Goal: Navigation & Orientation: Find specific page/section

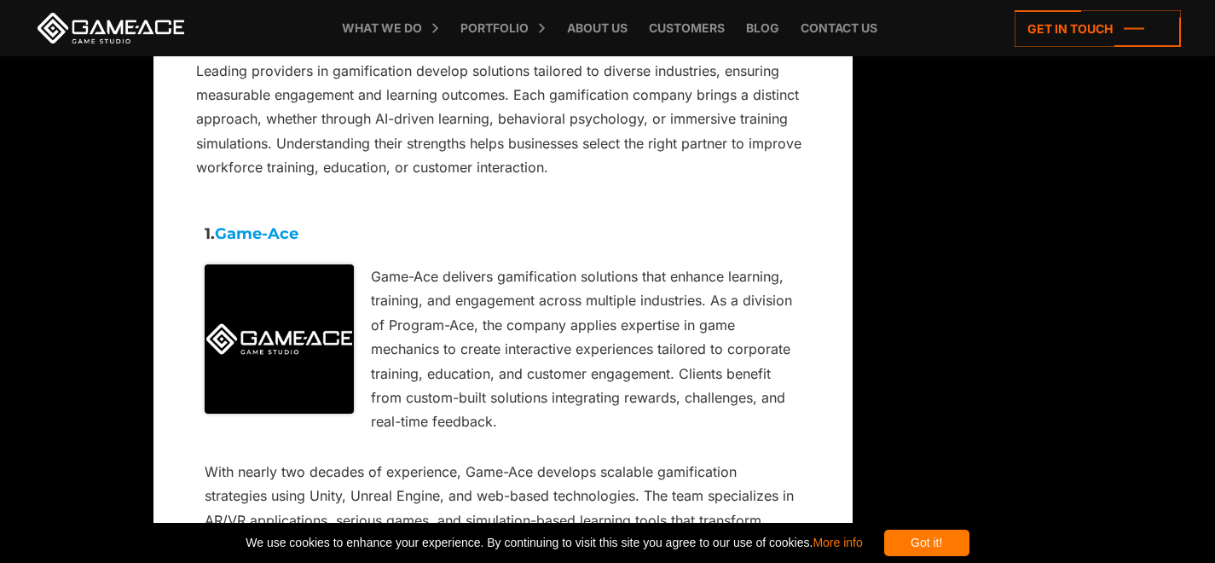
scroll to position [3546, 0]
click at [100, 26] on link at bounding box center [110, 28] width 153 height 31
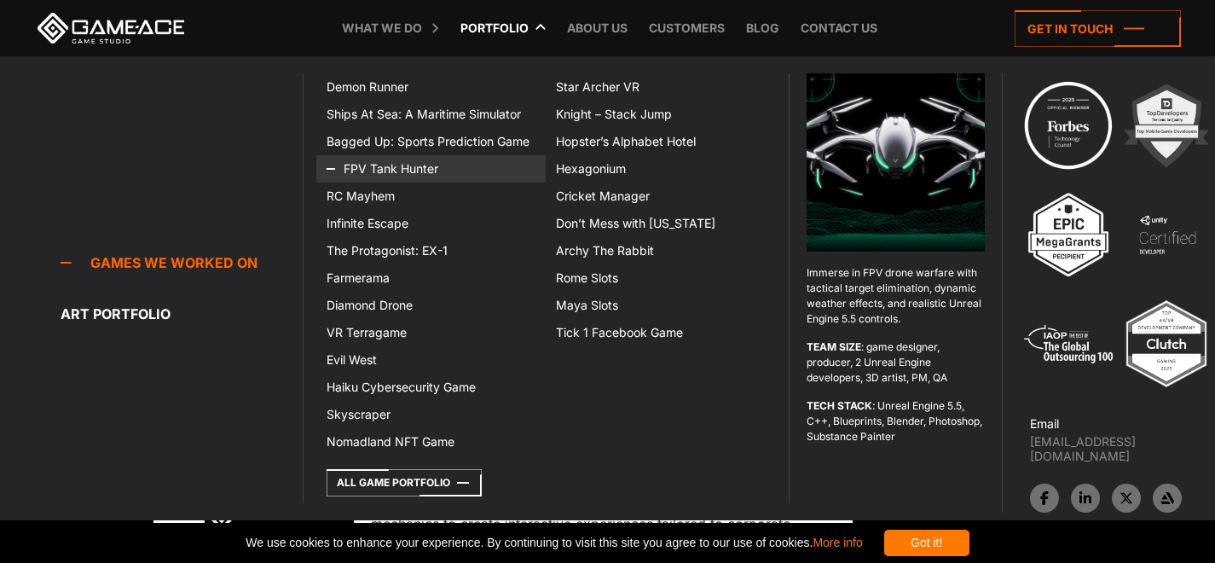
scroll to position [2976, 0]
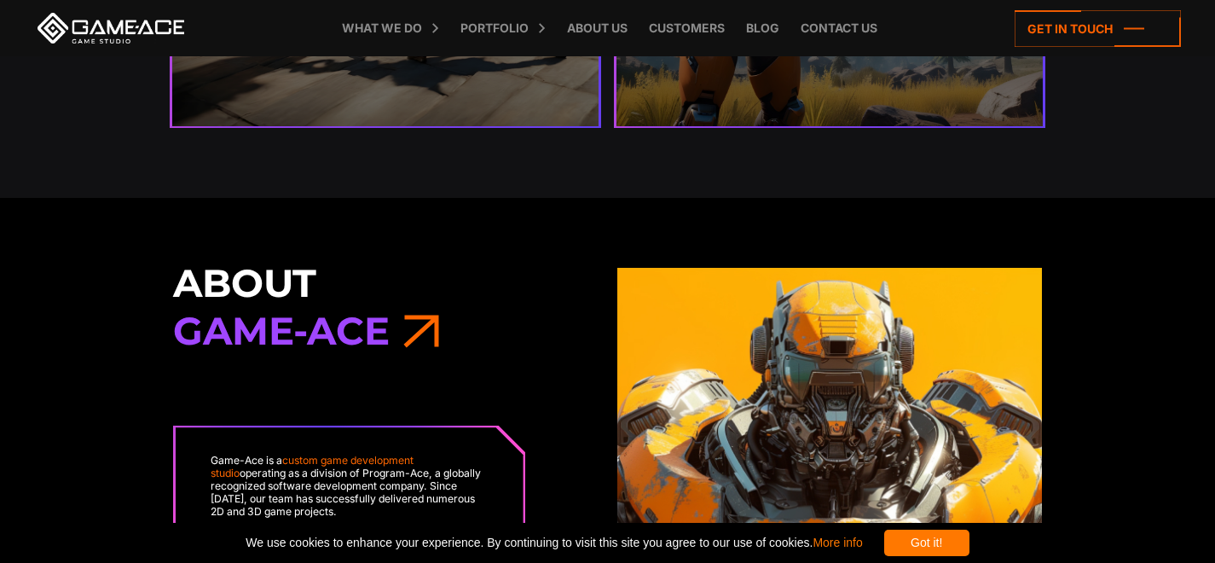
scroll to position [3828, 0]
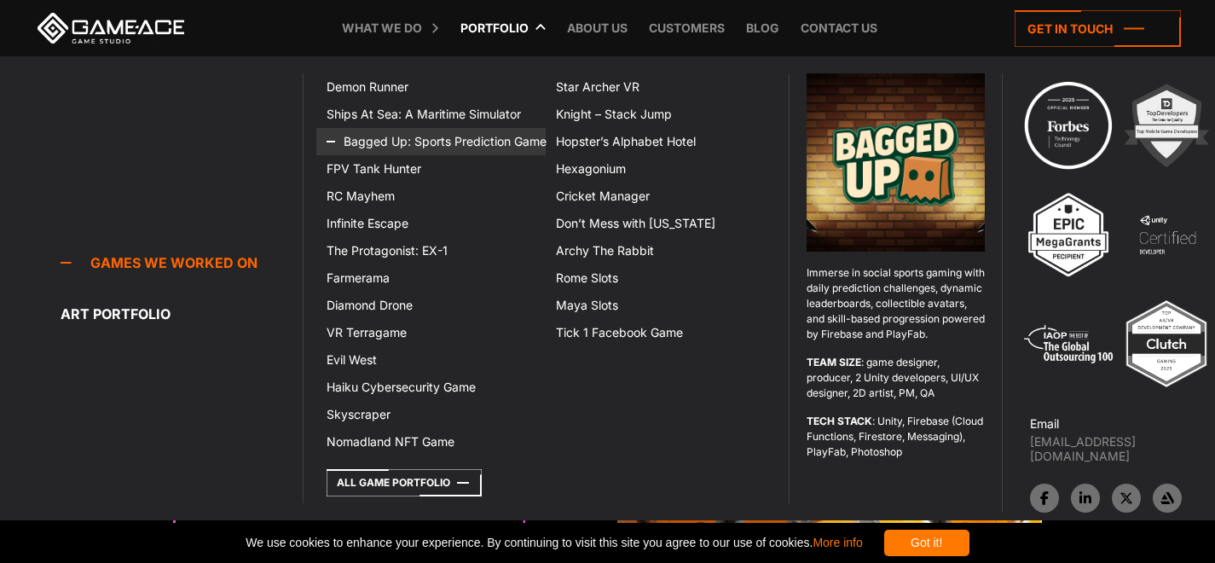
click at [395, 136] on link "Bagged Up: Sports Prediction Game" at bounding box center [430, 141] width 229 height 27
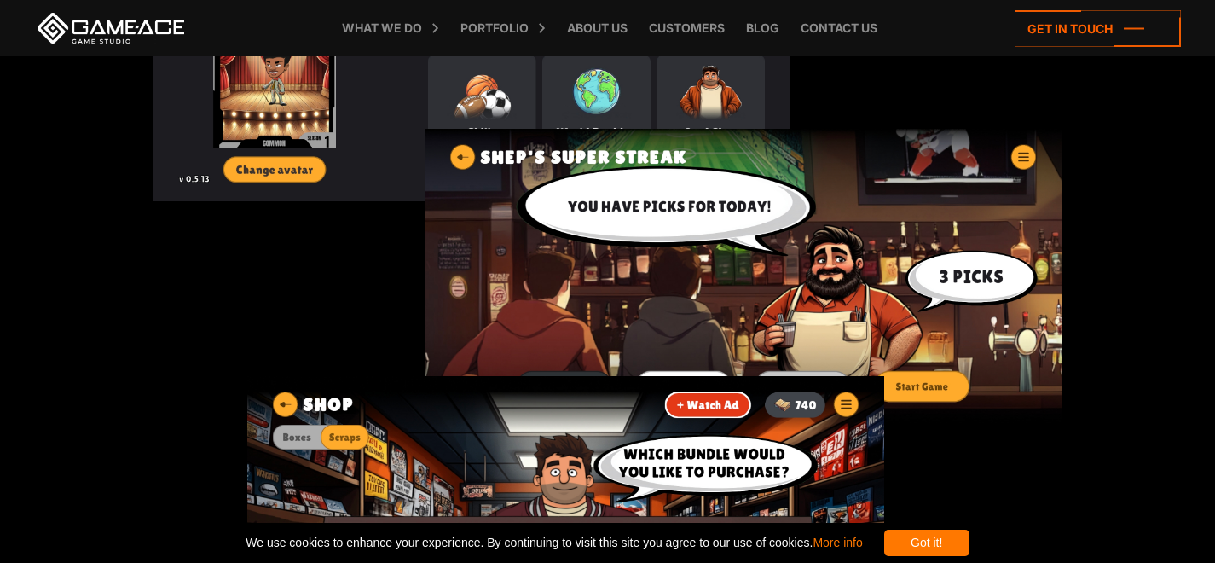
scroll to position [2048, 0]
